Goal: Information Seeking & Learning: Learn about a topic

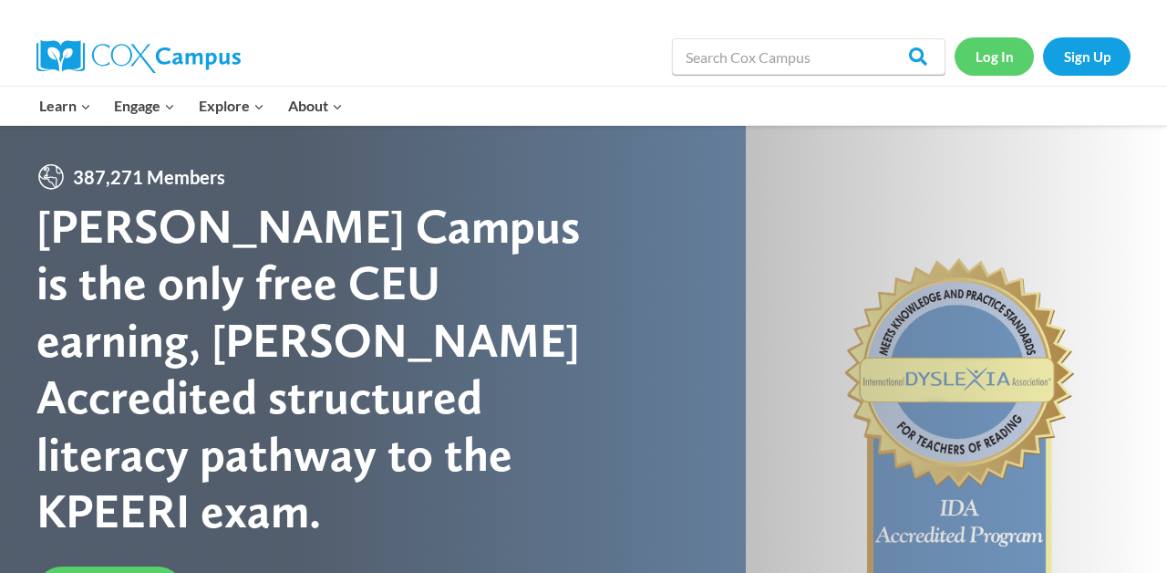
click at [990, 57] on link "Log In" at bounding box center [994, 55] width 79 height 37
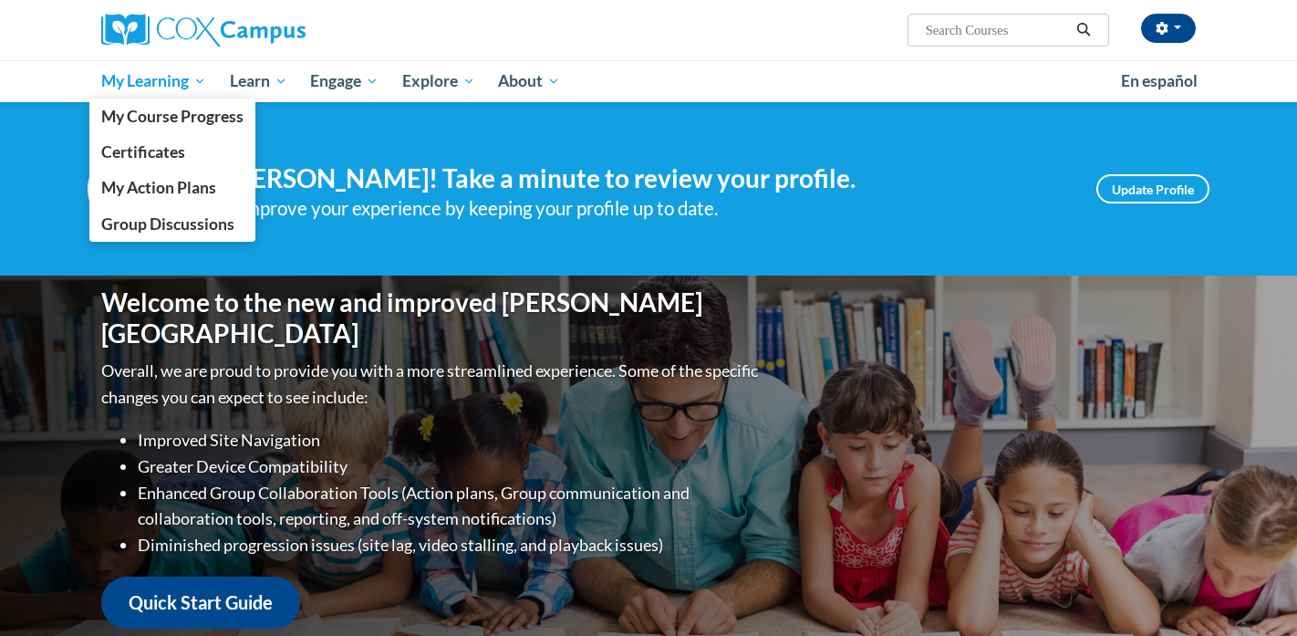
click at [169, 78] on span "My Learning" at bounding box center [153, 81] width 105 height 22
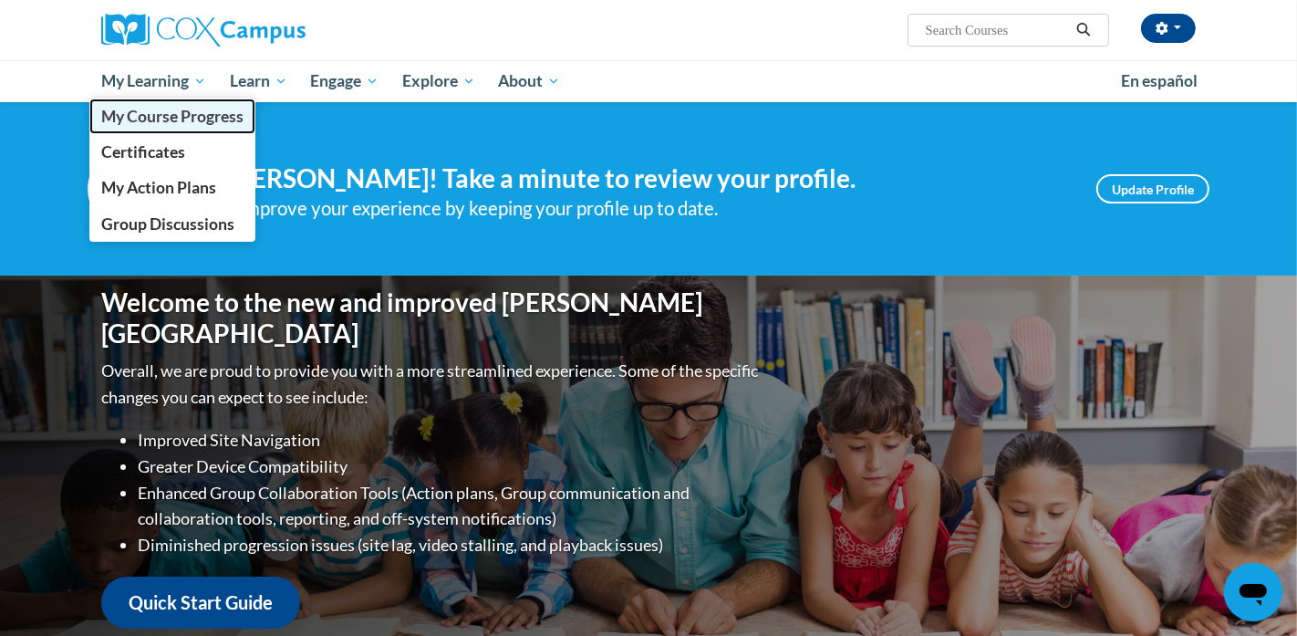
click at [173, 119] on span "My Course Progress" at bounding box center [172, 116] width 142 height 19
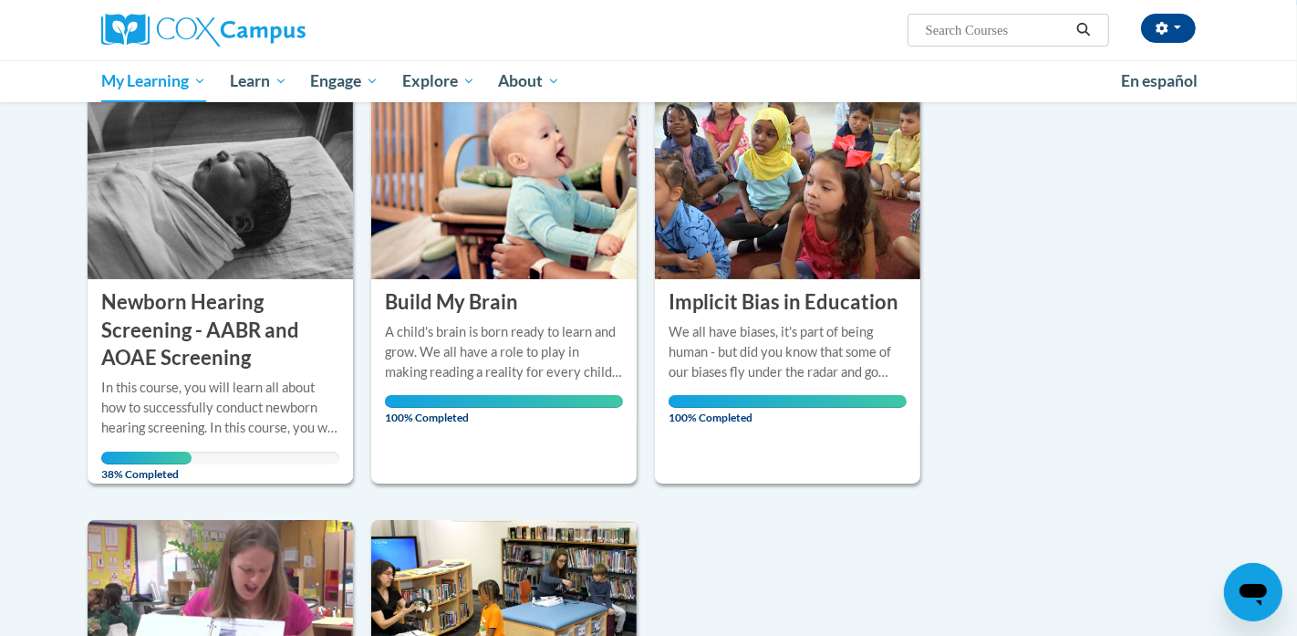
scroll to position [186, 0]
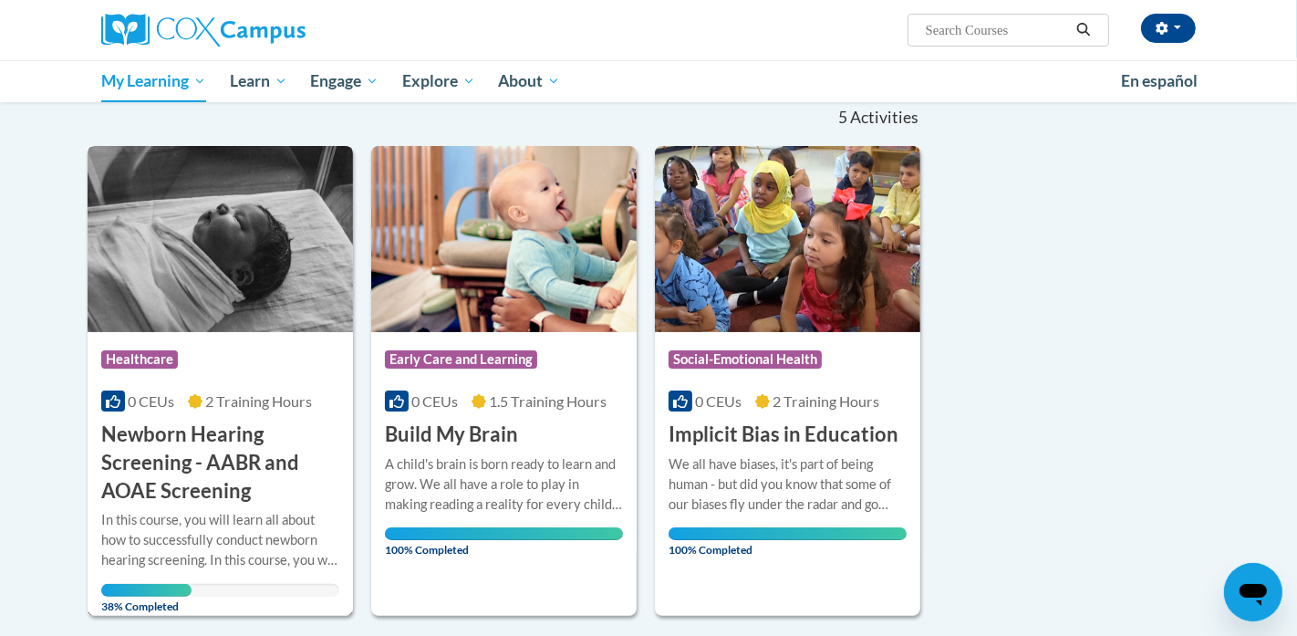
click at [208, 456] on h3 "Newborn Hearing Screening - AABR and AOAE Screening" at bounding box center [220, 462] width 238 height 84
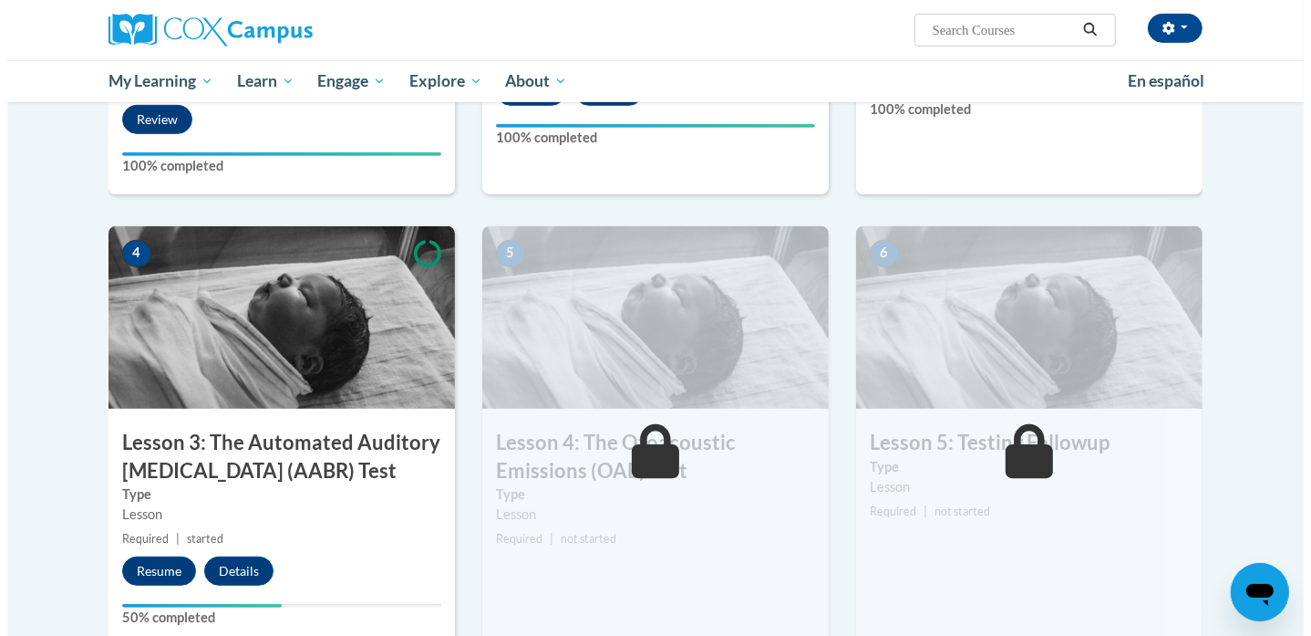
scroll to position [946, 0]
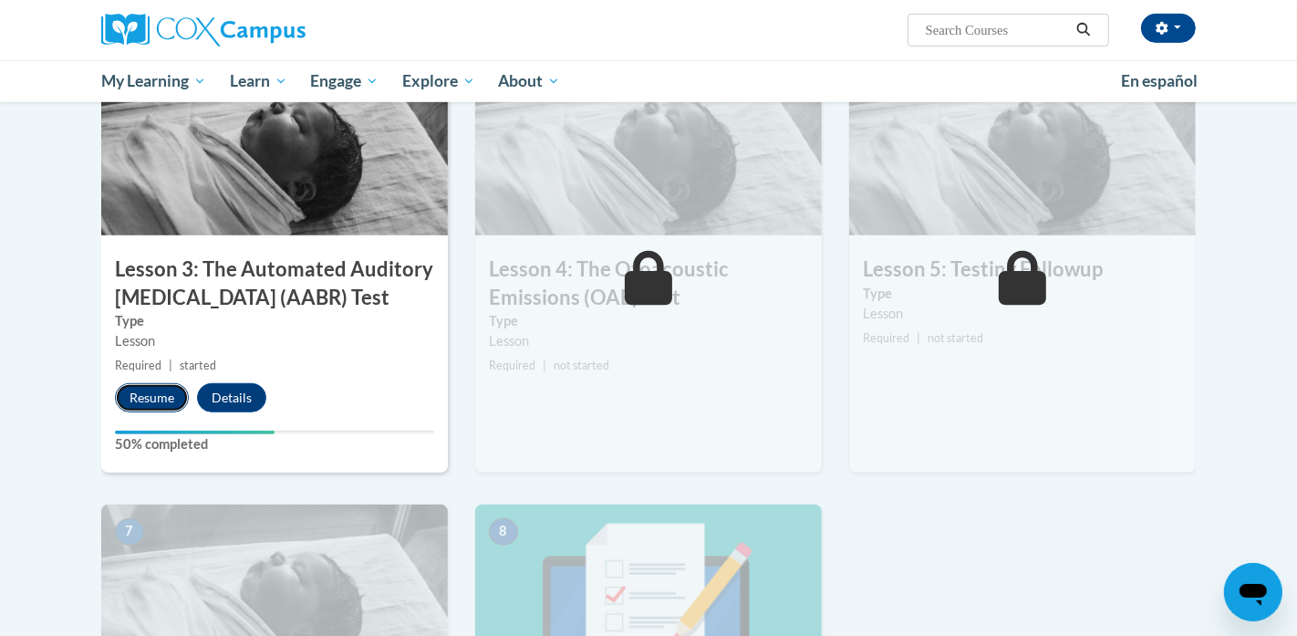
click at [139, 396] on button "Resume" at bounding box center [152, 397] width 74 height 29
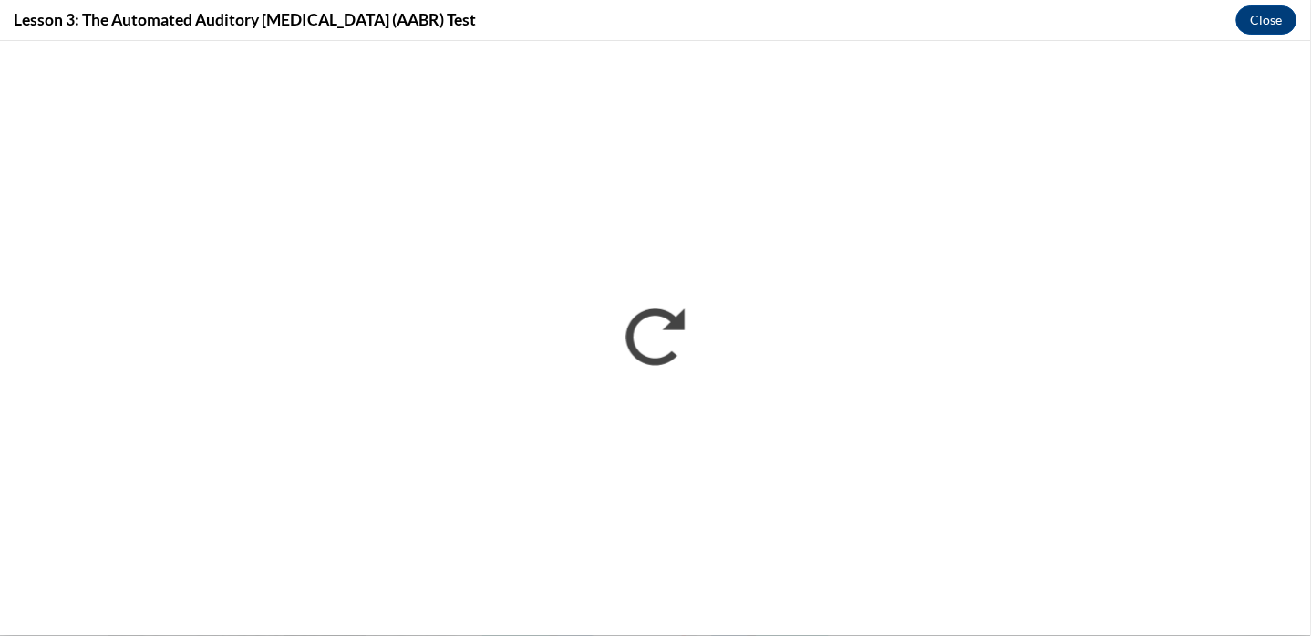
scroll to position [0, 0]
